Goal: Task Accomplishment & Management: Manage account settings

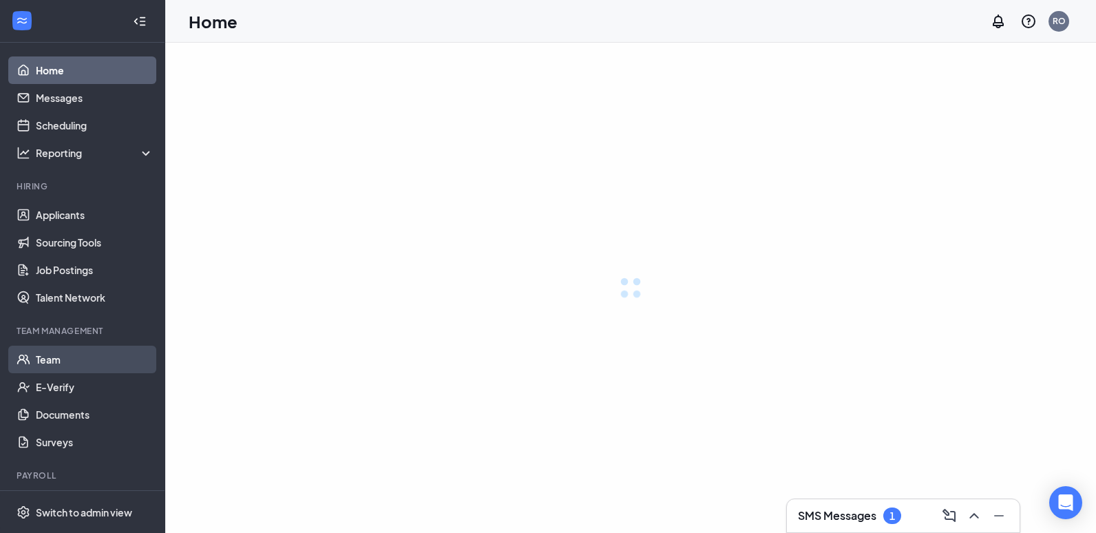
click at [68, 359] on link "Team" at bounding box center [95, 359] width 118 height 28
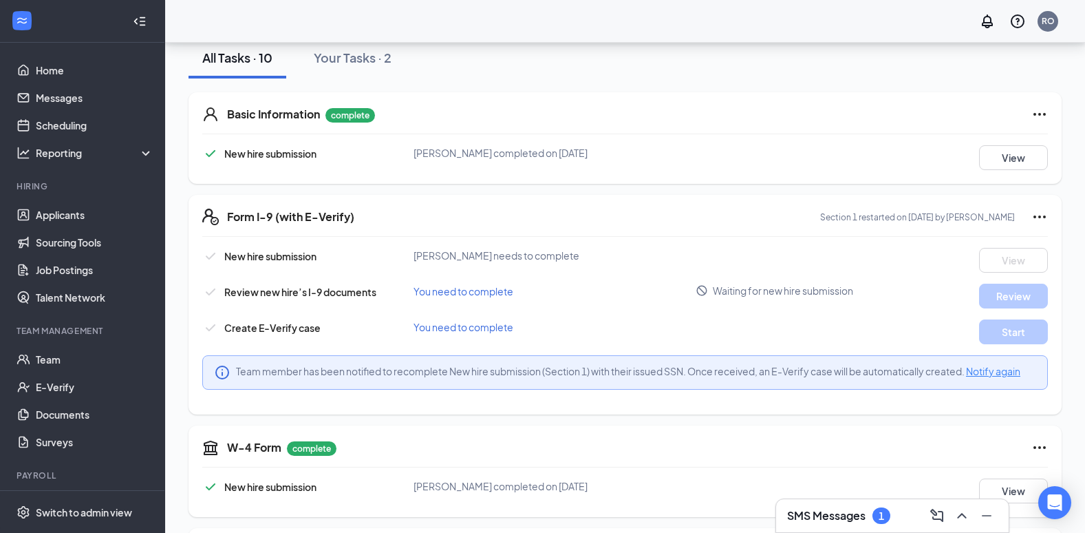
scroll to position [206, 0]
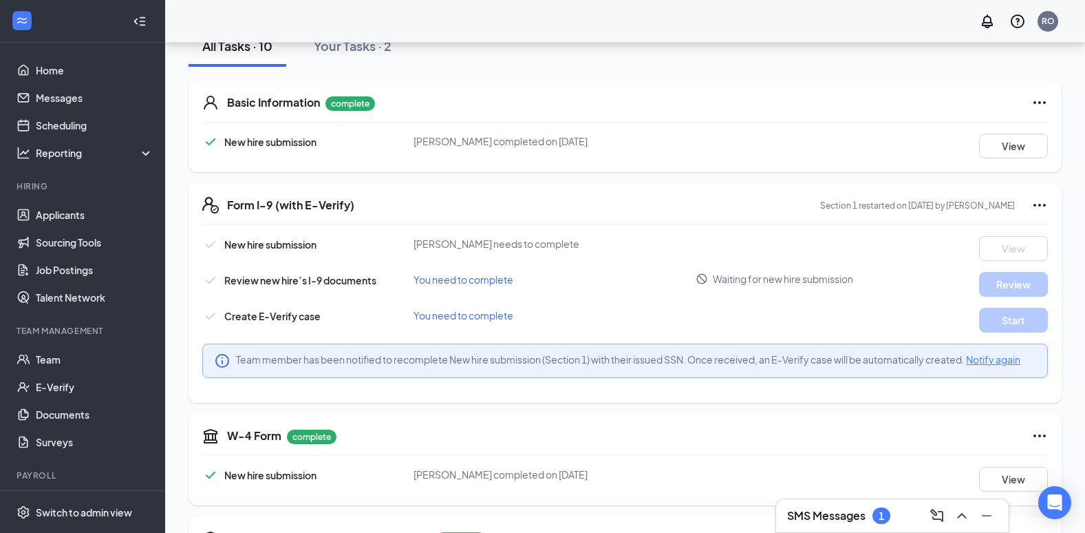
click at [1006, 358] on span "Notify again" at bounding box center [993, 359] width 54 height 12
click at [888, 512] on div "1" at bounding box center [882, 515] width 18 height 17
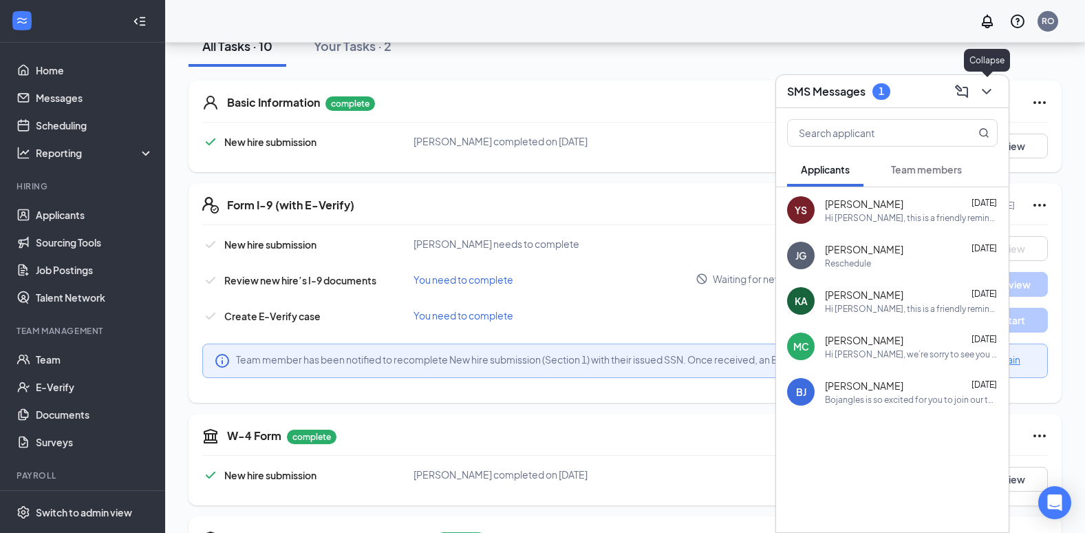
click at [992, 90] on icon "ChevronDown" at bounding box center [987, 91] width 17 height 17
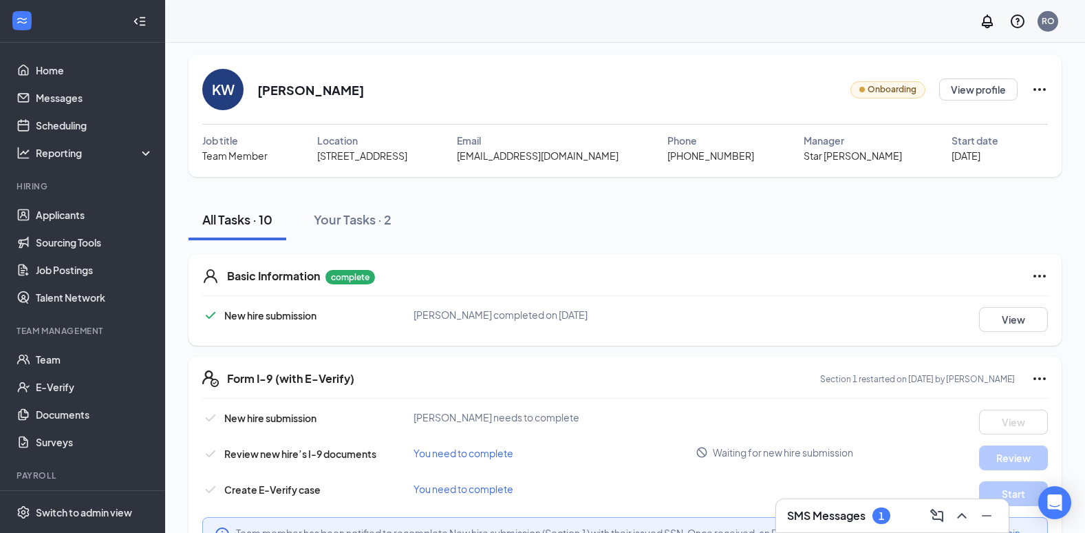
scroll to position [0, 0]
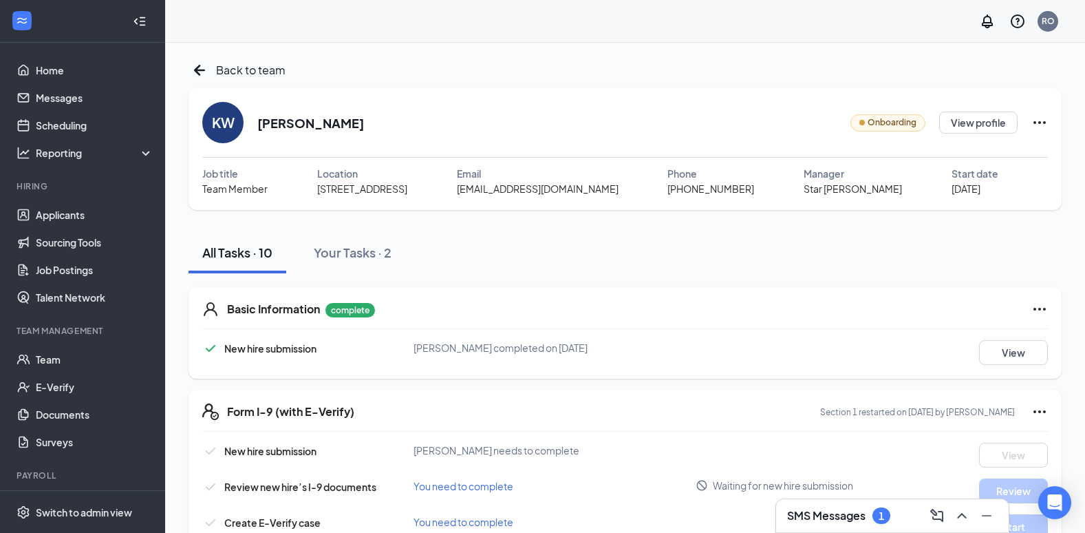
click at [1038, 127] on icon "Ellipses" at bounding box center [1040, 122] width 17 height 17
click at [936, 153] on div "Share onboarding link" at bounding box center [978, 154] width 197 height 14
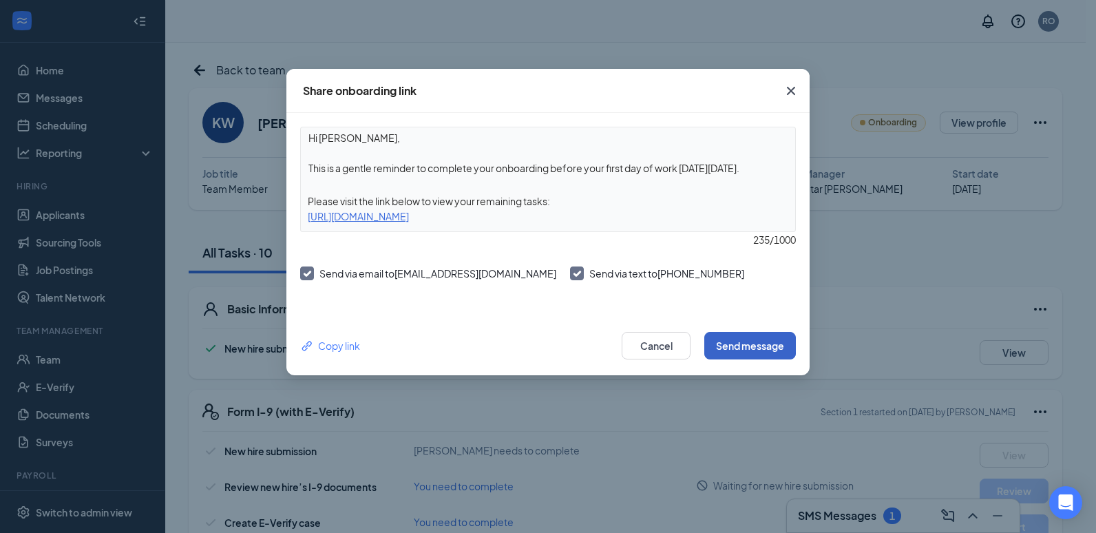
click at [754, 351] on button "Send message" at bounding box center [750, 346] width 92 height 28
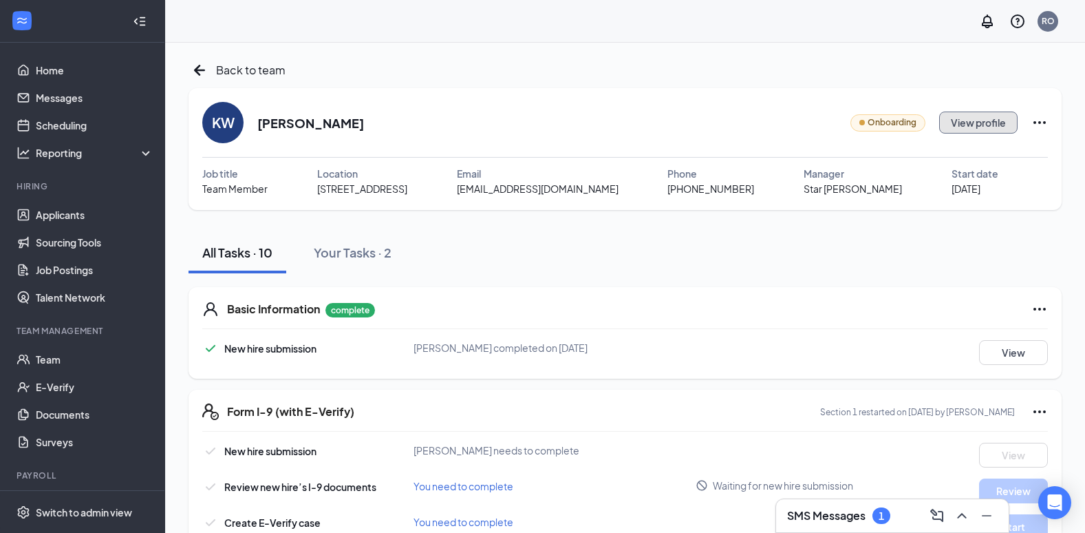
click at [987, 129] on button "View profile" at bounding box center [978, 122] width 78 height 22
click at [215, 61] on div "Back to team member profile" at bounding box center [279, 70] width 180 height 22
click at [871, 512] on div "SMS Messages 1" at bounding box center [838, 515] width 103 height 17
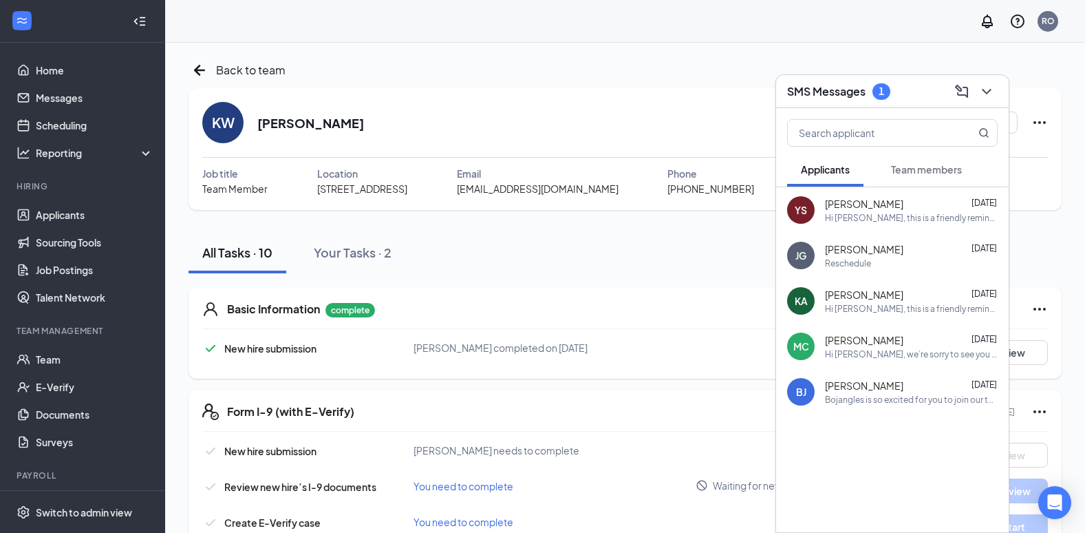
click at [880, 97] on div "1" at bounding box center [882, 91] width 18 height 17
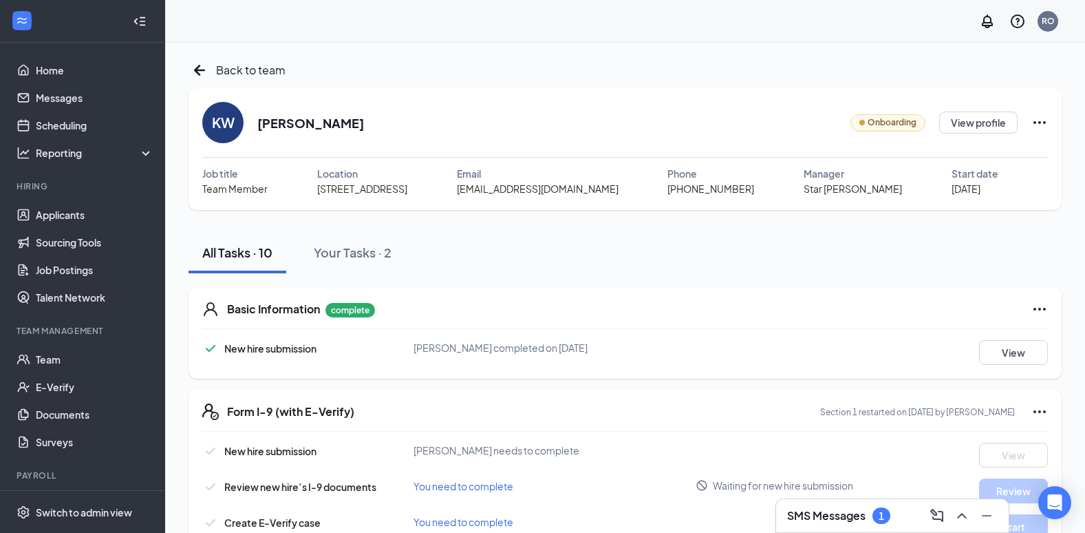
click at [881, 522] on div "1" at bounding box center [882, 515] width 18 height 17
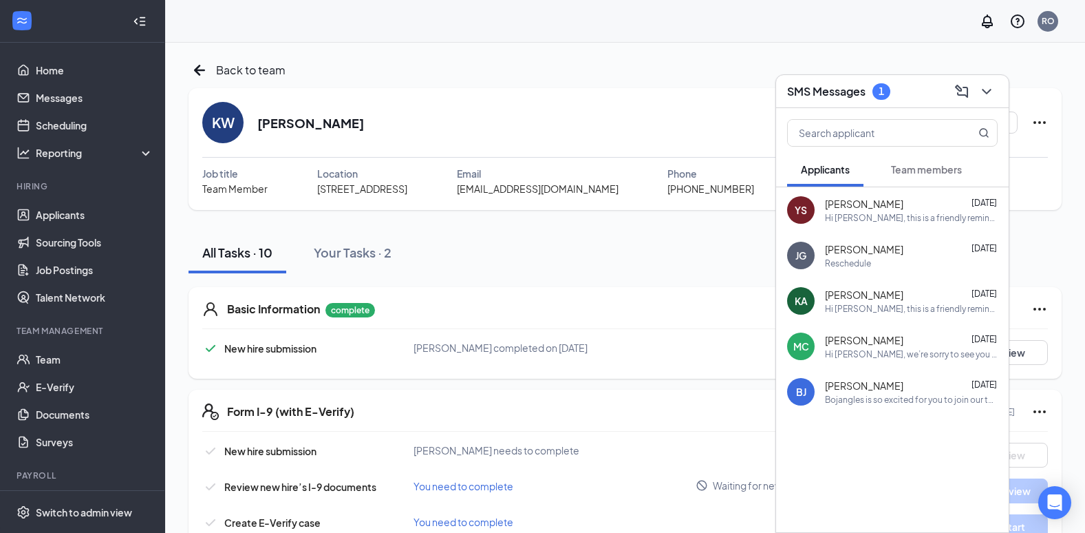
click at [950, 160] on button "Team members" at bounding box center [926, 169] width 98 height 34
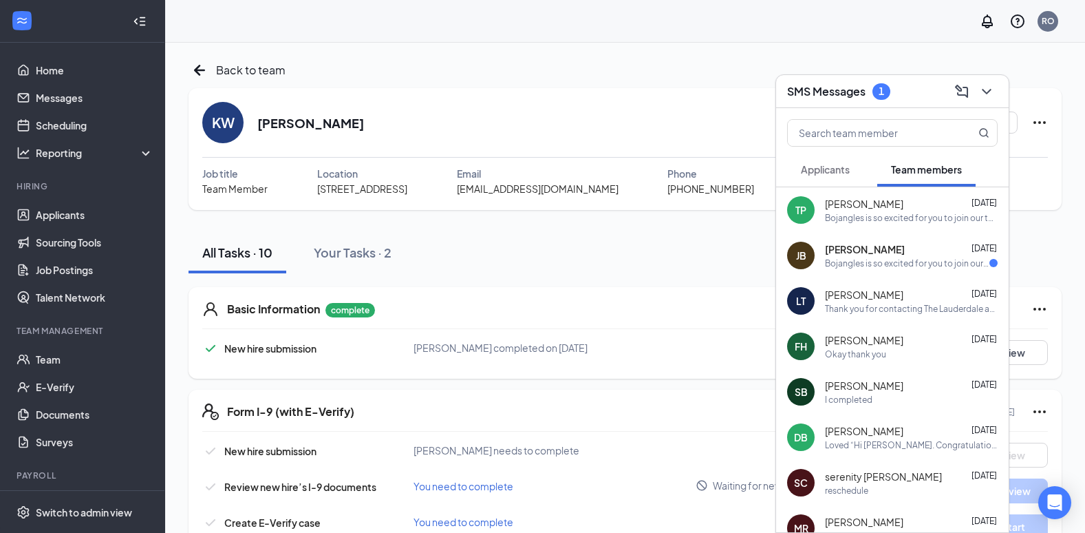
click at [877, 271] on div "JB Jordan Brown Sep 12 Bojangles is so excited for you to join our team! Do you…" at bounding box center [892, 255] width 233 height 45
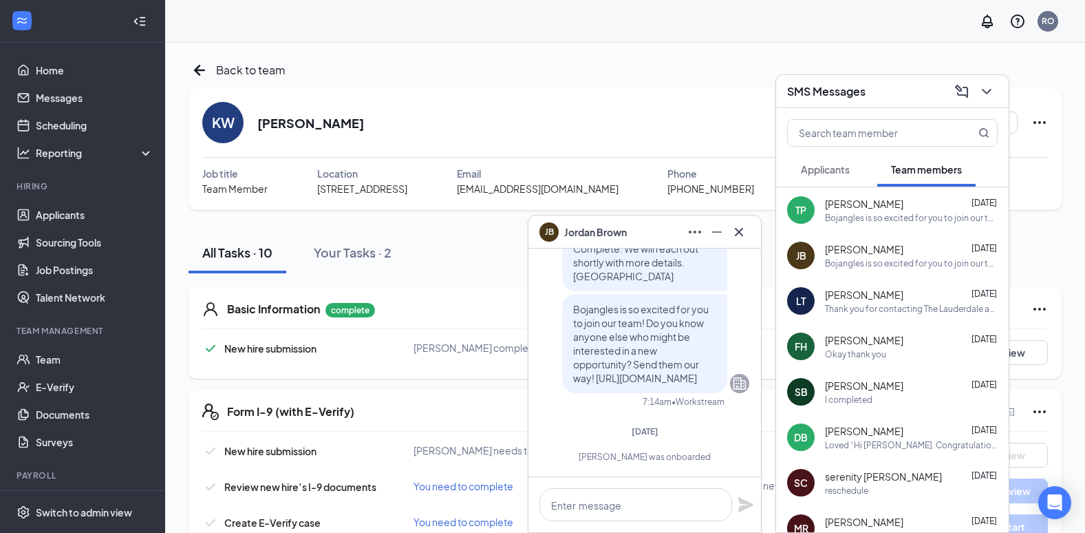
click at [853, 176] on button "Applicants" at bounding box center [825, 169] width 76 height 34
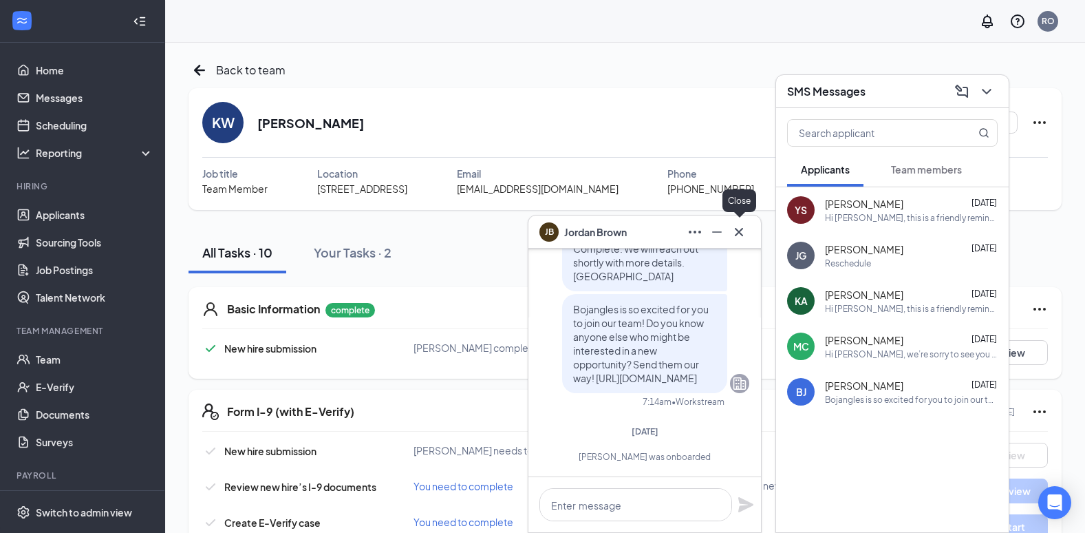
click at [742, 242] on button at bounding box center [739, 232] width 22 height 22
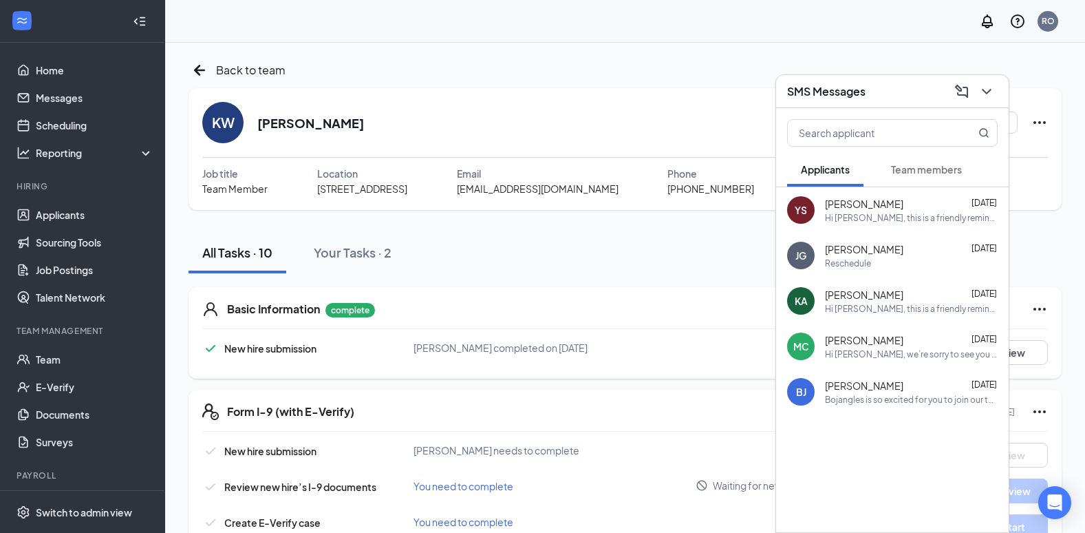
click at [983, 94] on icon "ChevronDown" at bounding box center [987, 91] width 17 height 17
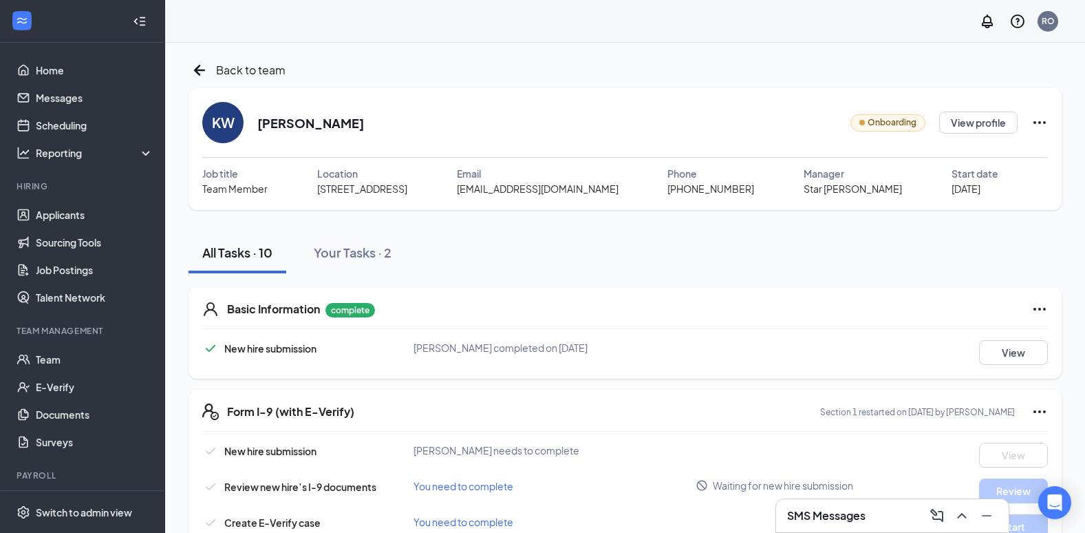
click at [376, 258] on div "Your Tasks · 2" at bounding box center [353, 252] width 78 height 17
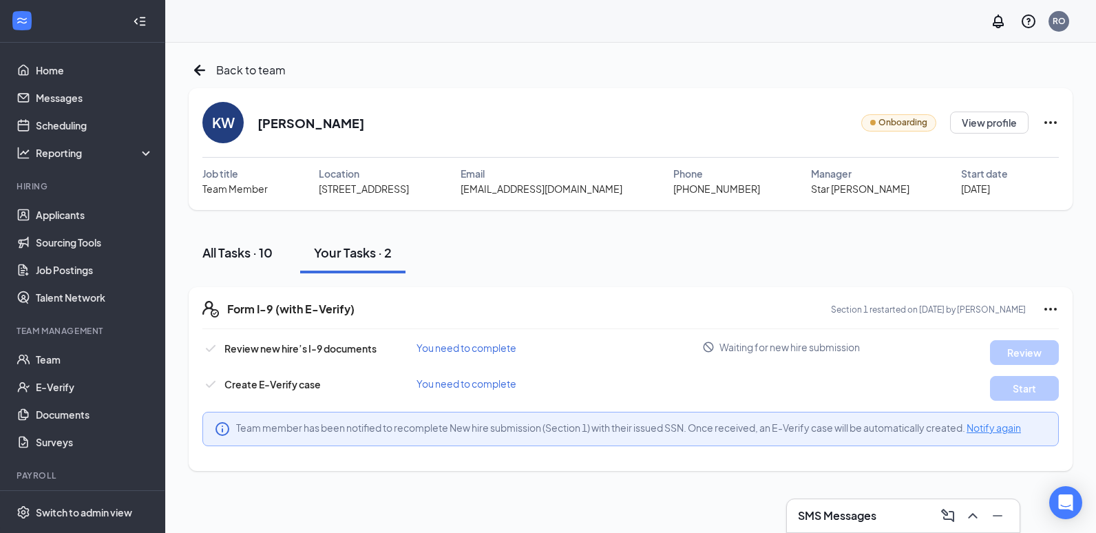
drag, startPoint x: 292, startPoint y: 251, endPoint x: 266, endPoint y: 266, distance: 29.6
click at [292, 251] on div "All Tasks · 10 Your Tasks · 2" at bounding box center [631, 252] width 884 height 41
click at [250, 266] on button "All Tasks · 10" at bounding box center [238, 252] width 98 height 41
